Goal: Information Seeking & Learning: Find specific fact

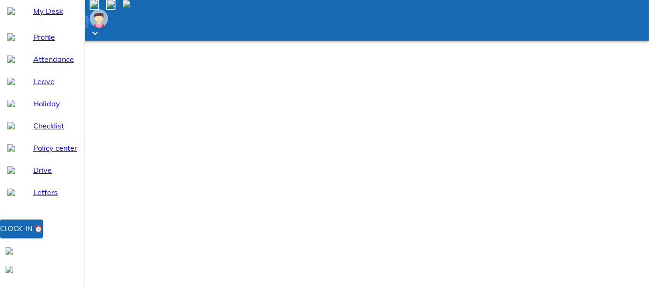
click at [43, 234] on div "Clock-in ⏰" at bounding box center [21, 228] width 43 height 12
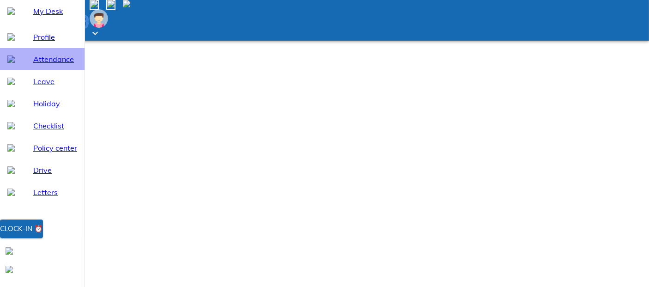
click at [63, 70] on div "Attendance" at bounding box center [42, 59] width 84 height 22
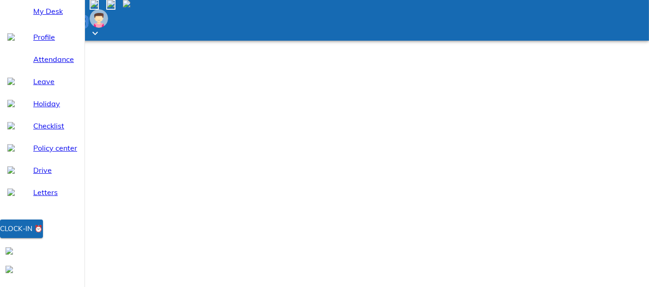
select select "9"
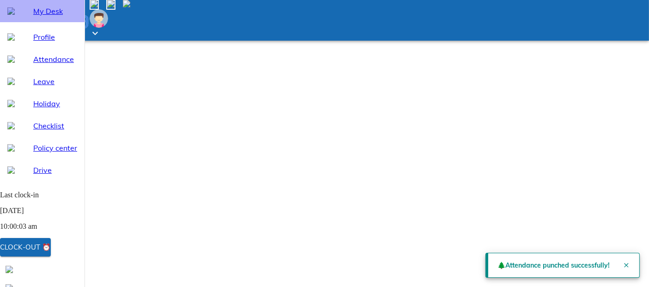
click at [57, 17] on span "My Desk" at bounding box center [55, 11] width 44 height 11
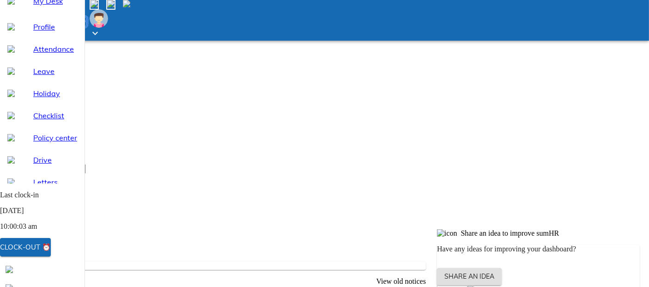
scroll to position [132, 0]
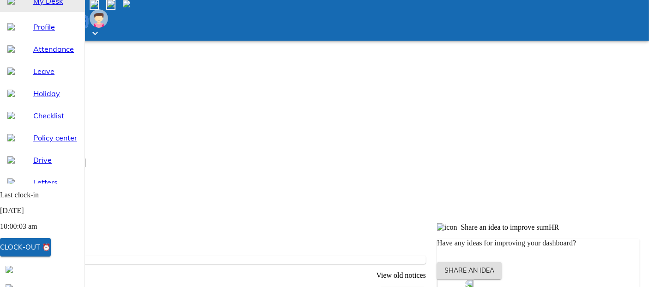
click at [533, 21] on div at bounding box center [324, 20] width 649 height 41
drag, startPoint x: 533, startPoint y: 21, endPoint x: 252, endPoint y: 240, distance: 355.9
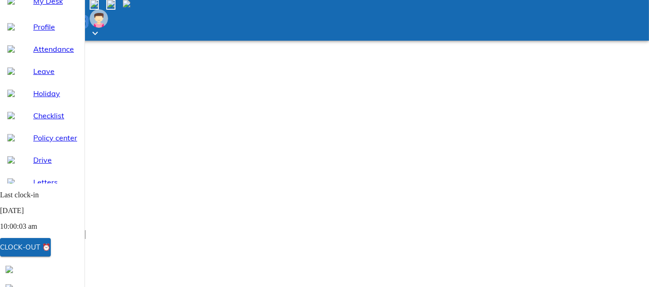
scroll to position [0, 0]
type input "ani"
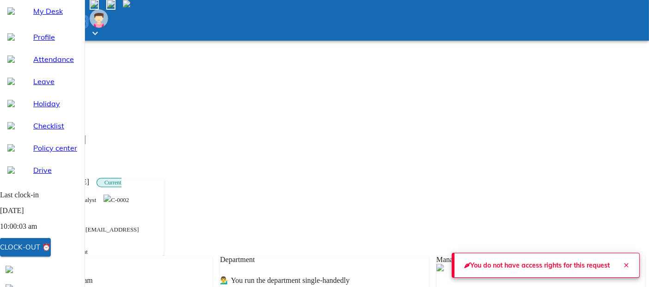
scroll to position [51, 0]
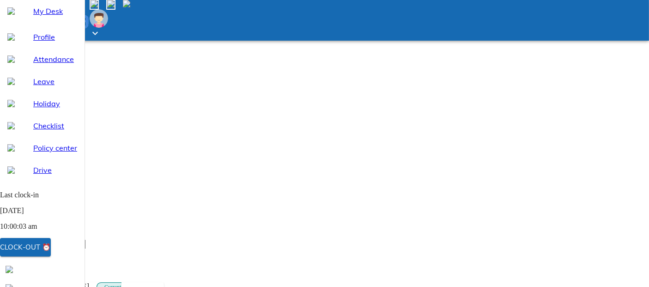
click at [85, 239] on input "search" at bounding box center [45, 244] width 82 height 10
type input "as"
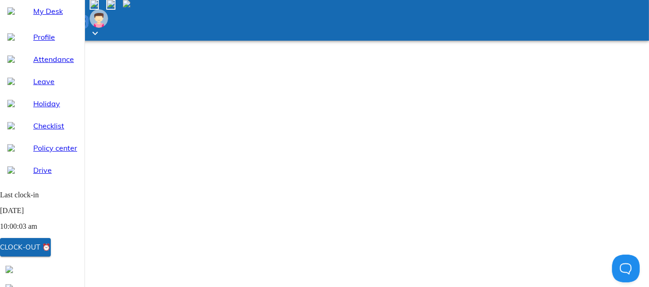
type input "rohini"
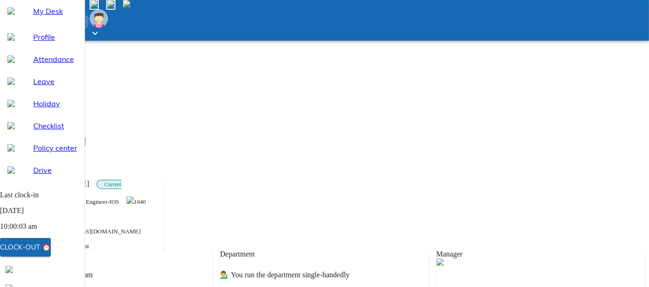
scroll to position [205, 0]
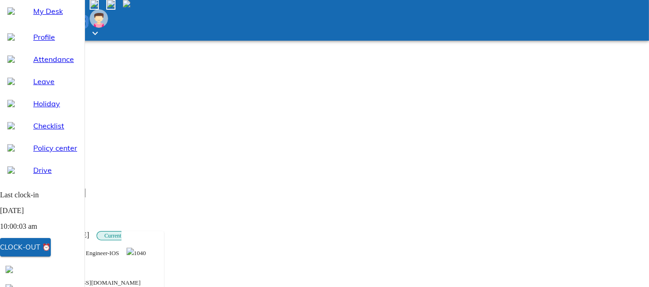
scroll to position [51, 0]
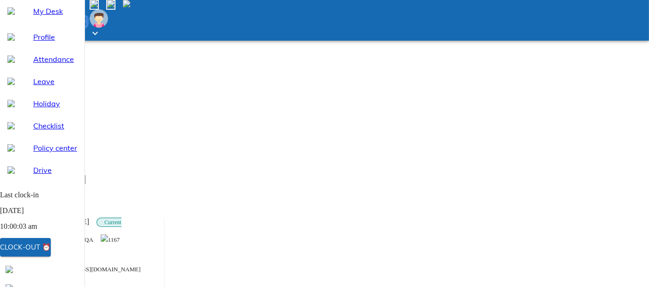
scroll to position [0, 0]
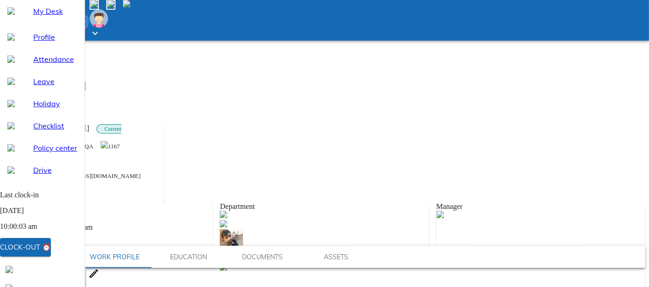
scroll to position [115, 0]
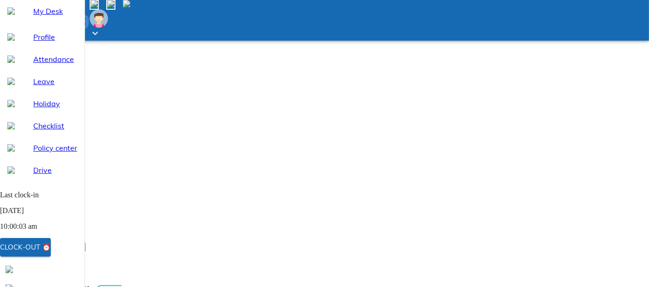
scroll to position [102, 0]
type input "p"
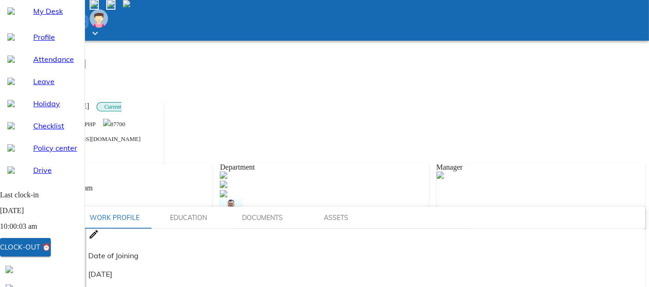
scroll to position [232, 0]
